Goal: Transaction & Acquisition: Purchase product/service

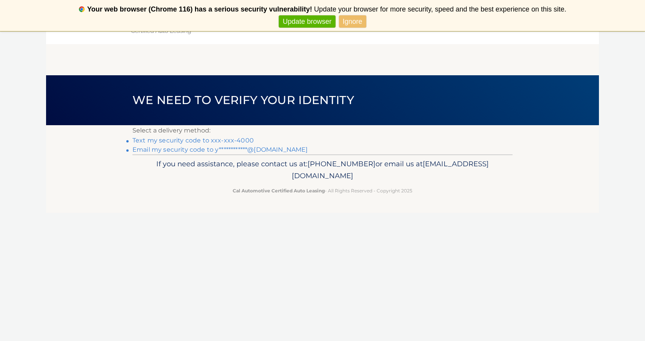
click at [239, 139] on link "Text my security code to xxx-xxx-4000" at bounding box center [192, 140] width 121 height 7
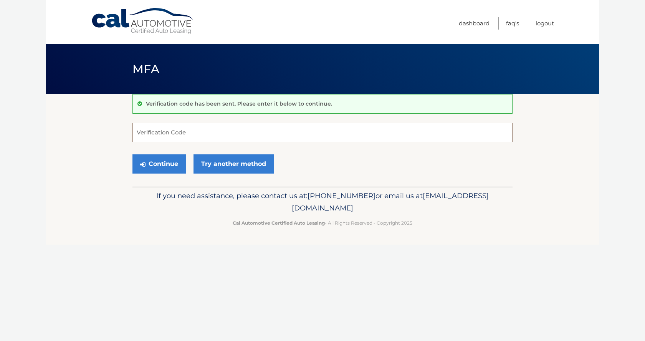
click at [132, 123] on input "Verification Code" at bounding box center [322, 132] width 380 height 19
type input "578194"
click at [132, 154] on button "Continue" at bounding box center [158, 163] width 53 height 19
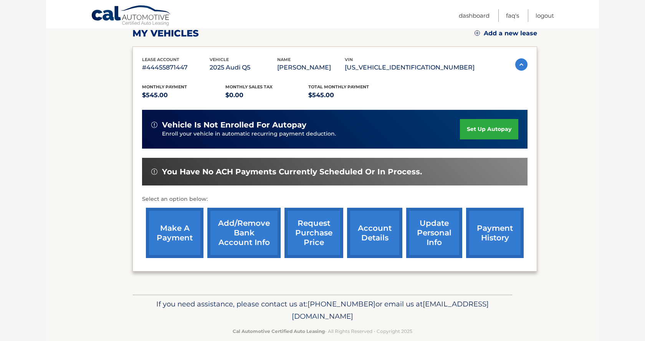
scroll to position [115, 0]
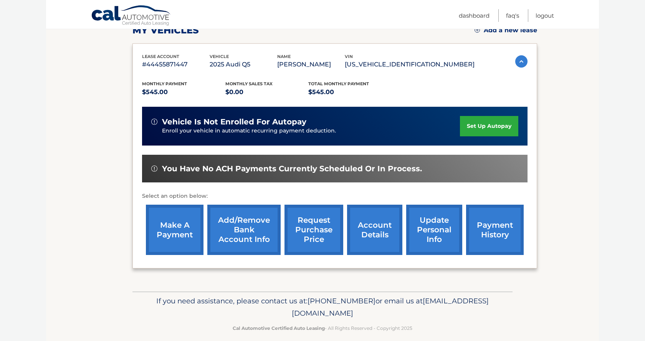
click at [174, 228] on link "make a payment" at bounding box center [175, 230] width 58 height 50
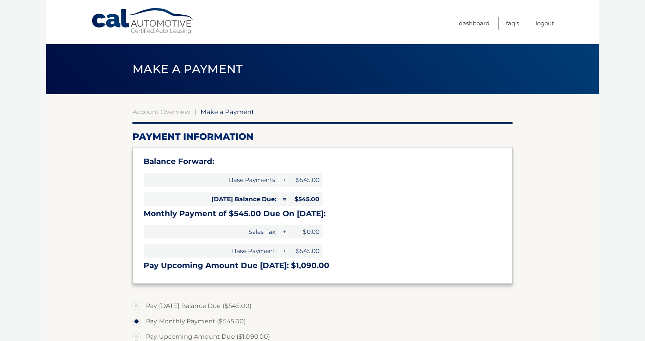
select select "Y2NjMDM1ZjItNjlhOS00NGM1LTg5M2MtYzE0ZTU1ZTQxMDIz"
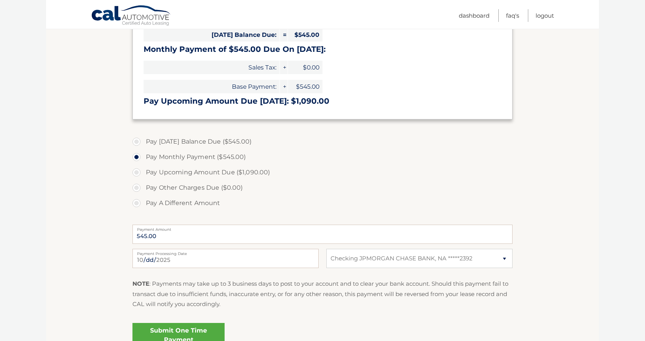
scroll to position [173, 0]
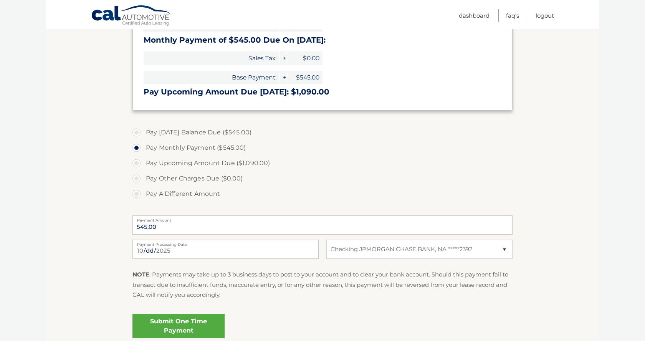
click at [184, 323] on link "Submit One Time Payment" at bounding box center [178, 325] width 92 height 25
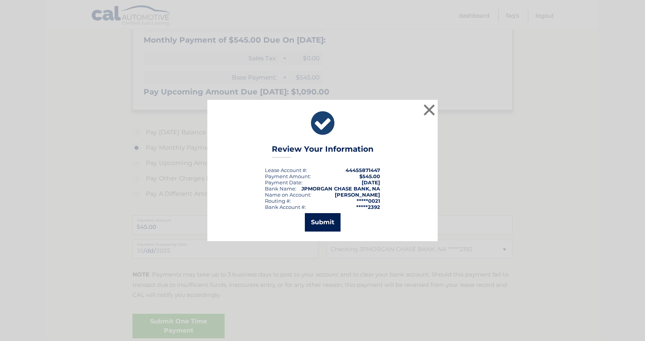
click at [319, 222] on button "Submit" at bounding box center [323, 222] width 36 height 18
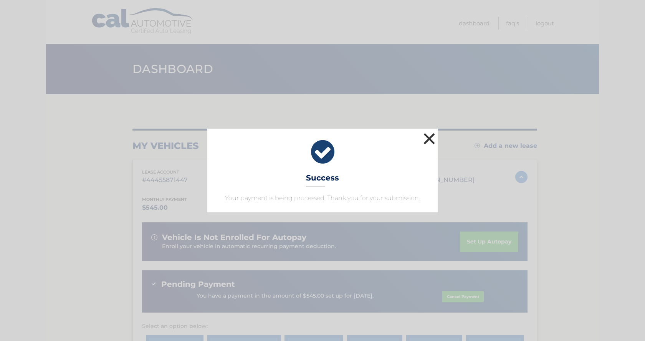
click at [429, 139] on button "×" at bounding box center [428, 138] width 15 height 15
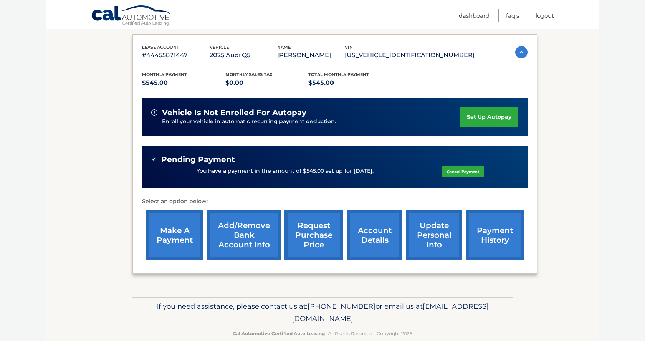
scroll to position [139, 0]
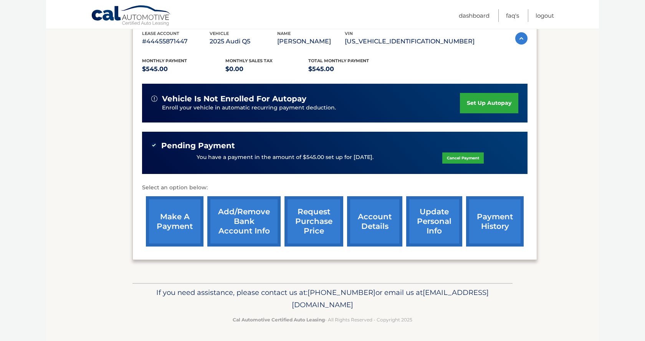
click at [376, 229] on link "account details" at bounding box center [374, 221] width 55 height 50
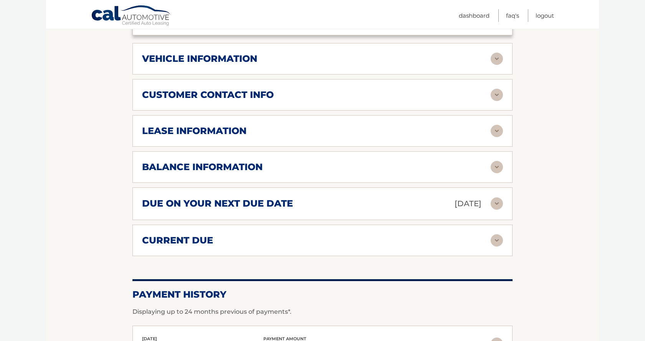
scroll to position [375, 0]
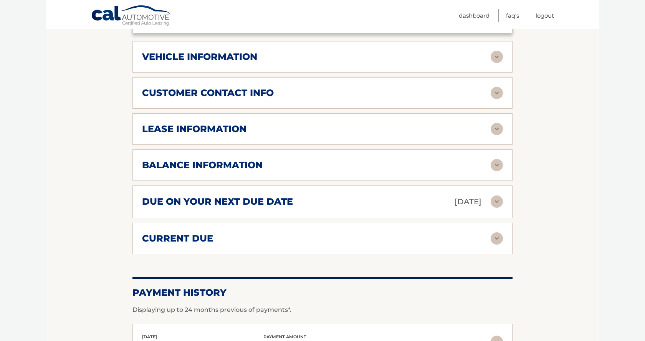
click at [496, 128] on img at bounding box center [496, 129] width 12 height 12
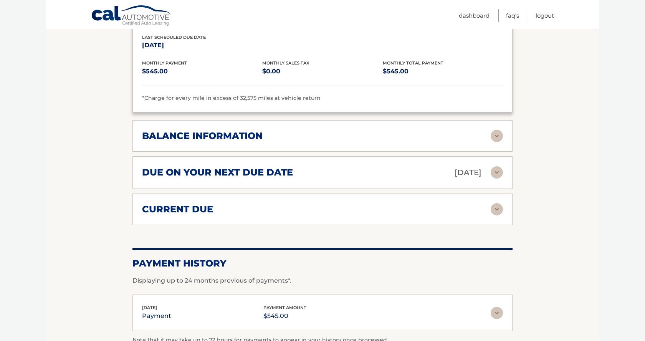
scroll to position [546, 0]
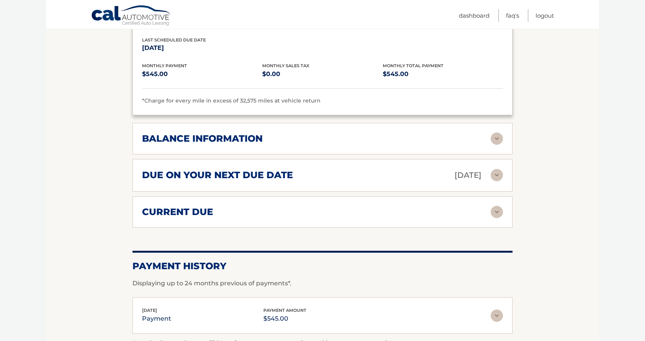
click at [497, 138] on img at bounding box center [496, 138] width 12 height 12
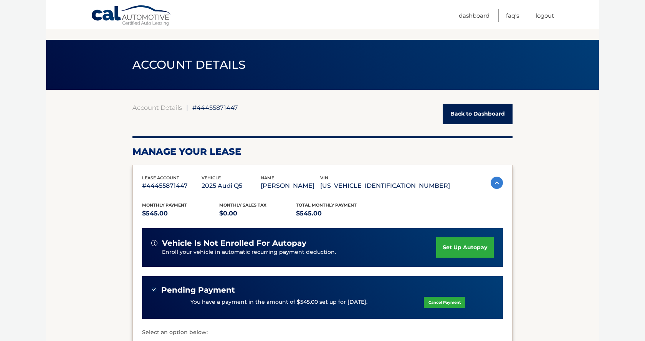
scroll to position [0, 0]
